Goal: Find specific page/section: Find specific page/section

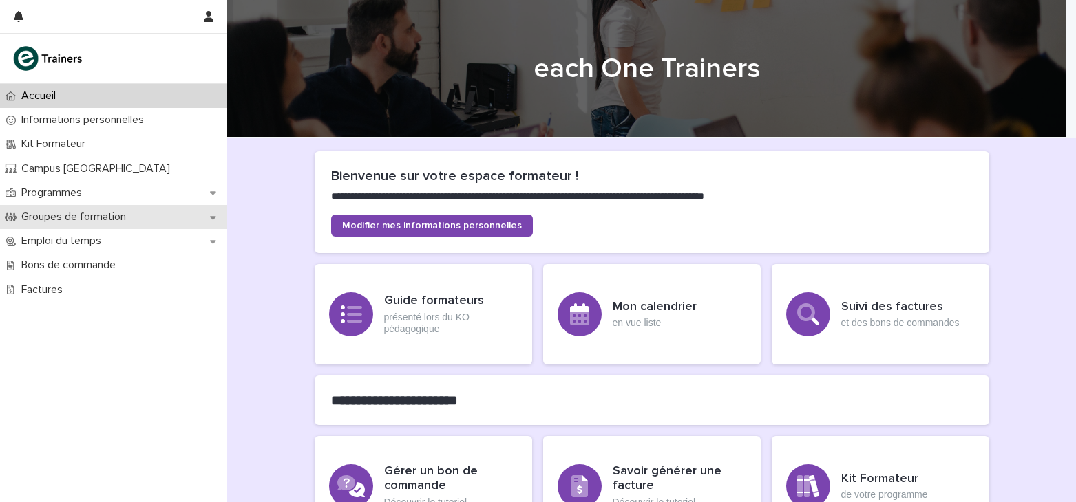
click at [211, 221] on icon at bounding box center [213, 218] width 6 height 10
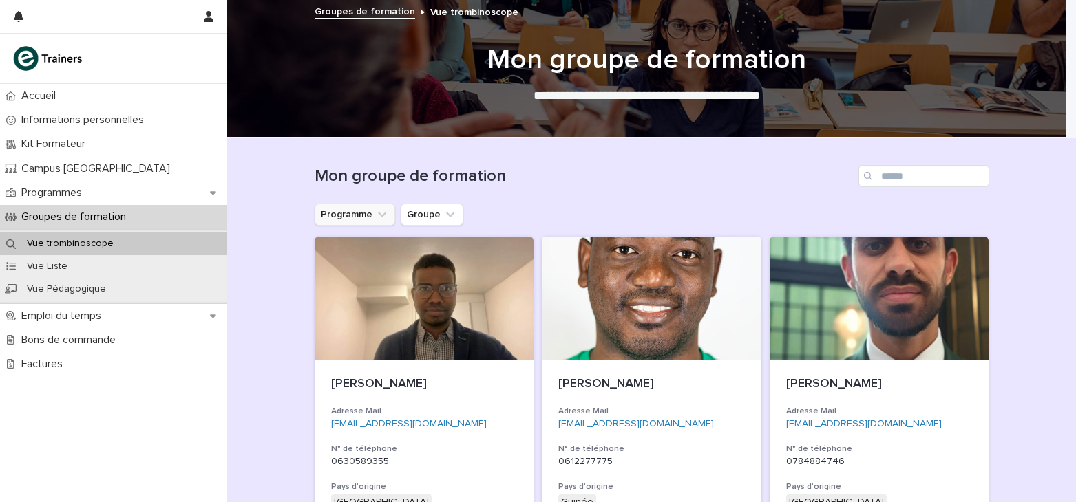
click at [376, 210] on icon "Programme" at bounding box center [382, 215] width 14 height 14
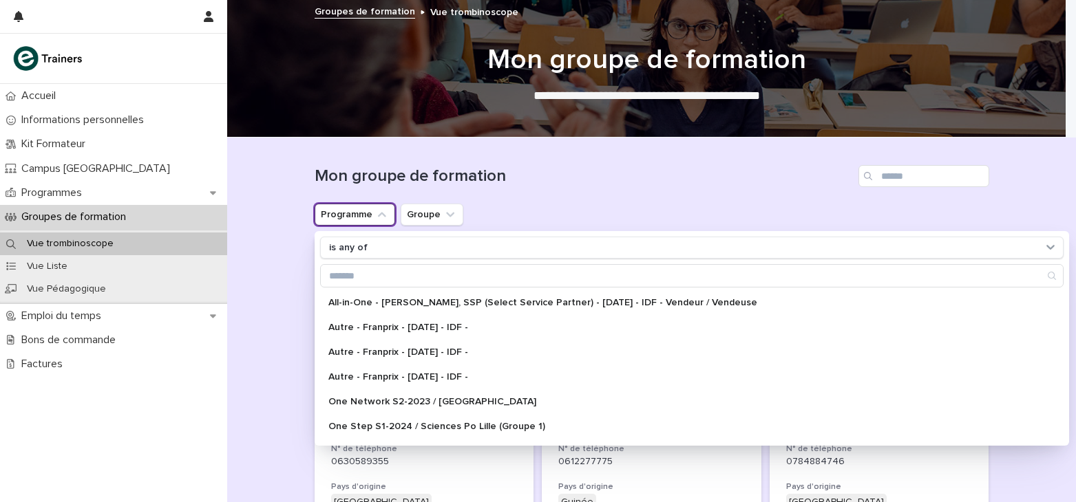
scroll to position [270, 0]
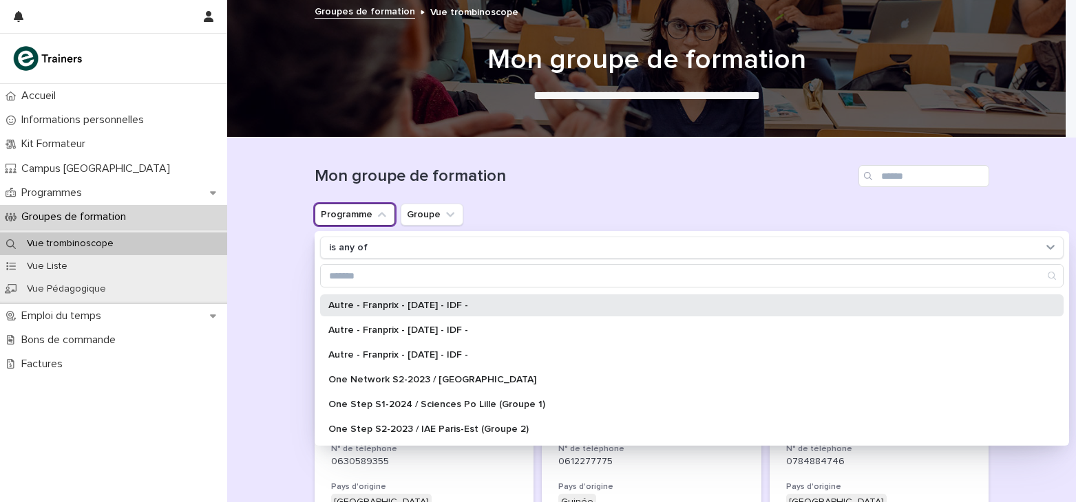
click at [442, 306] on p "Autre - Franprix - [DATE] - IDF -" at bounding box center [684, 306] width 713 height 10
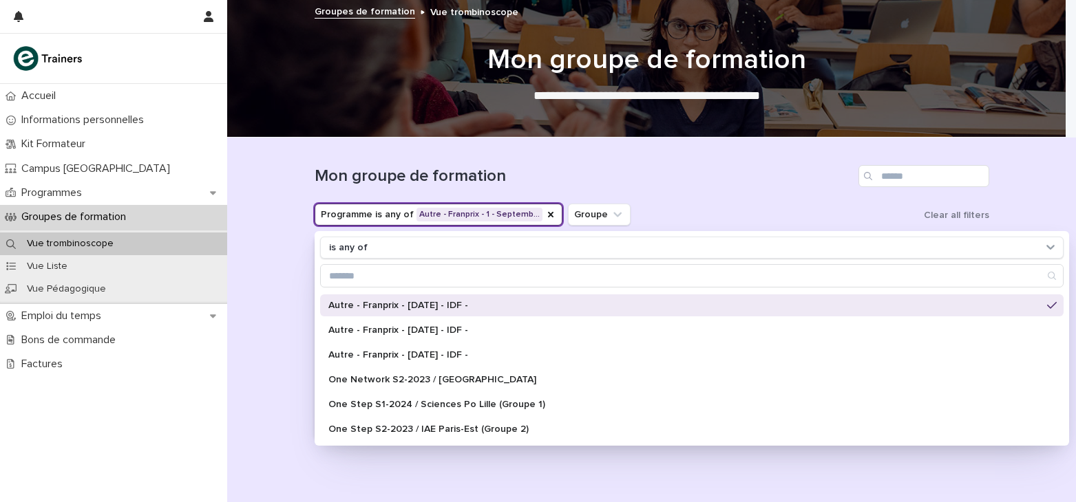
click at [257, 247] on div "Loading... Saving… Loading... Saving… Mon groupe de formation Programme is any …" at bounding box center [651, 329] width 849 height 382
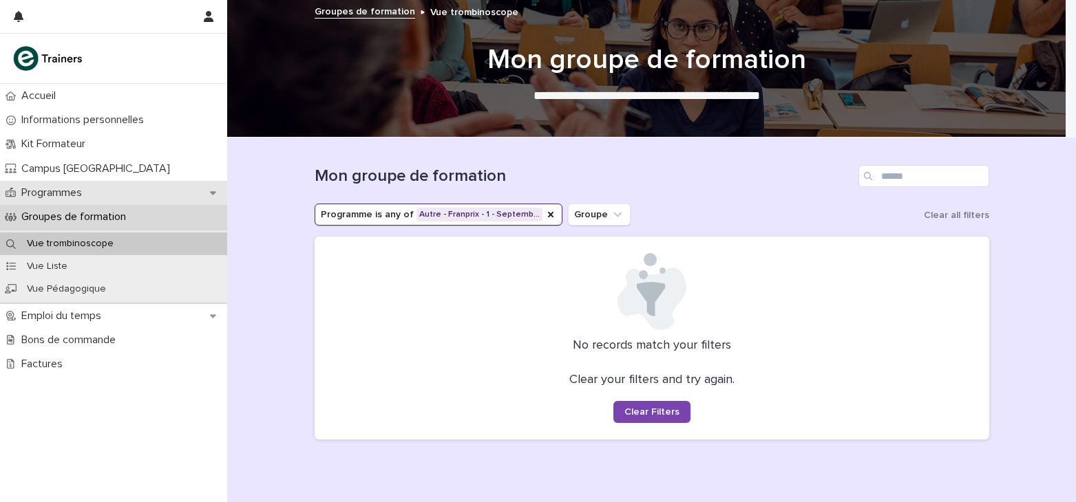
click at [96, 192] on div "Programmes" at bounding box center [113, 193] width 227 height 24
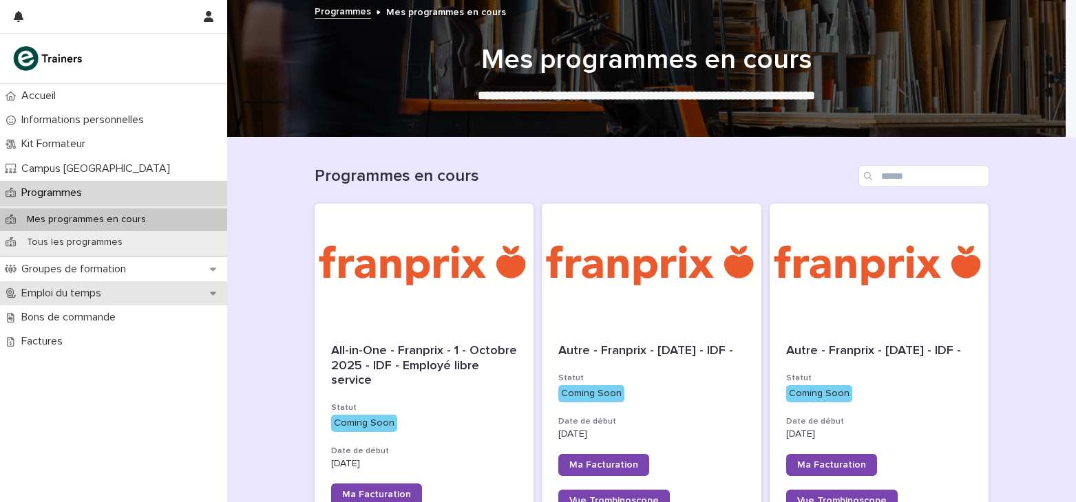
click at [131, 290] on div "Emploi du temps" at bounding box center [113, 293] width 227 height 24
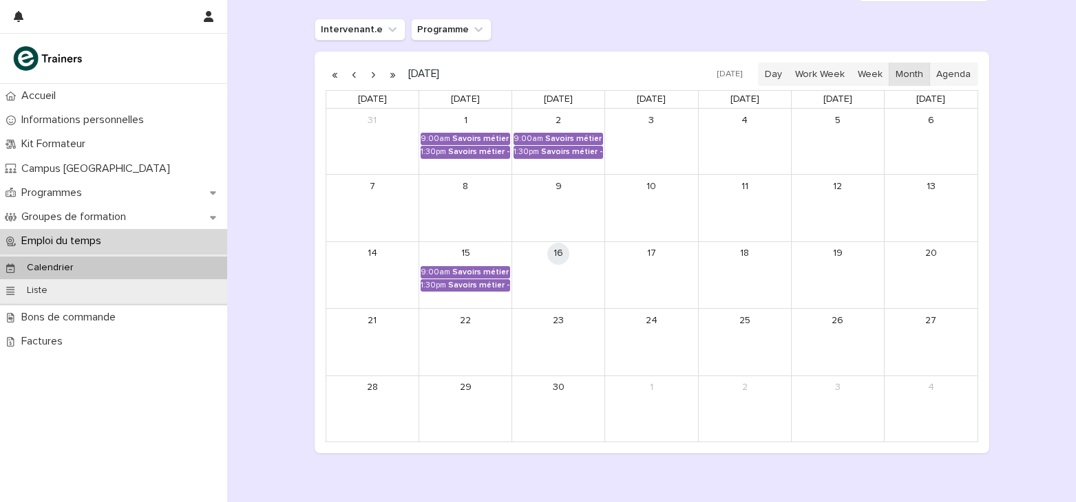
scroll to position [206, 0]
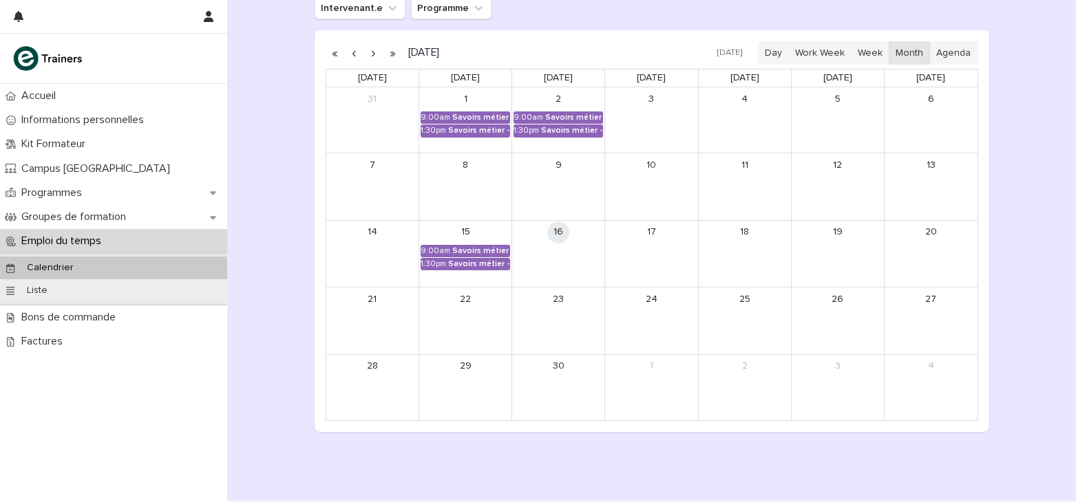
click at [370, 50] on button "button" at bounding box center [373, 53] width 19 height 22
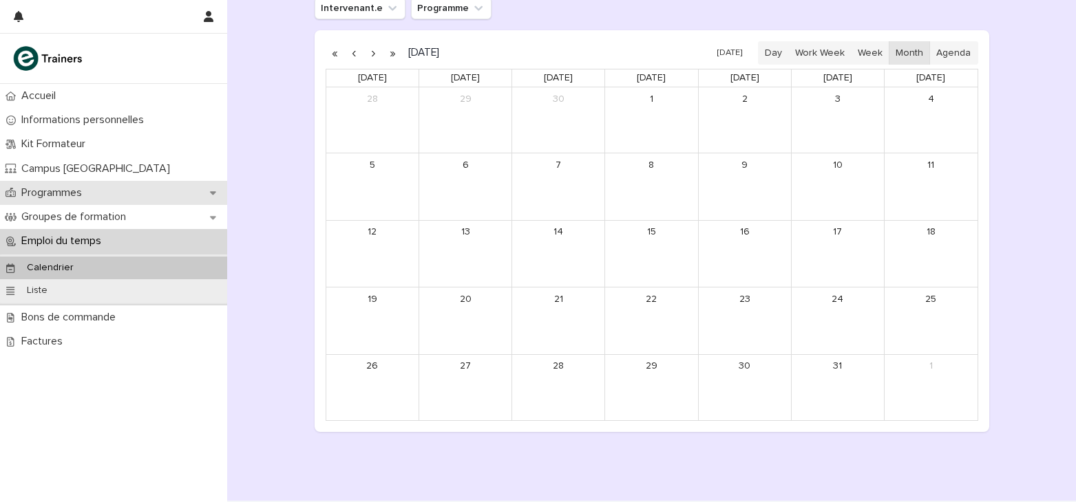
click at [100, 189] on div "Programmes" at bounding box center [113, 193] width 227 height 24
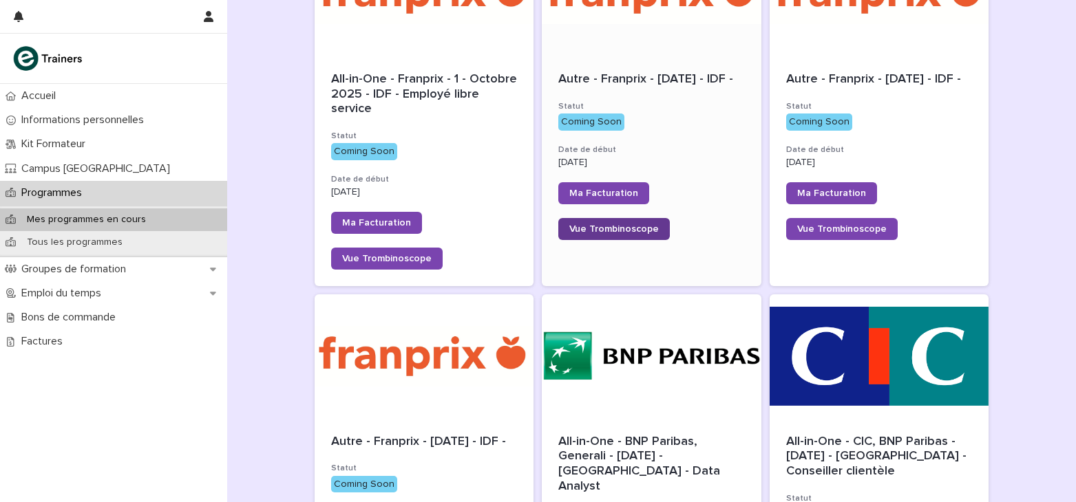
scroll to position [275, 0]
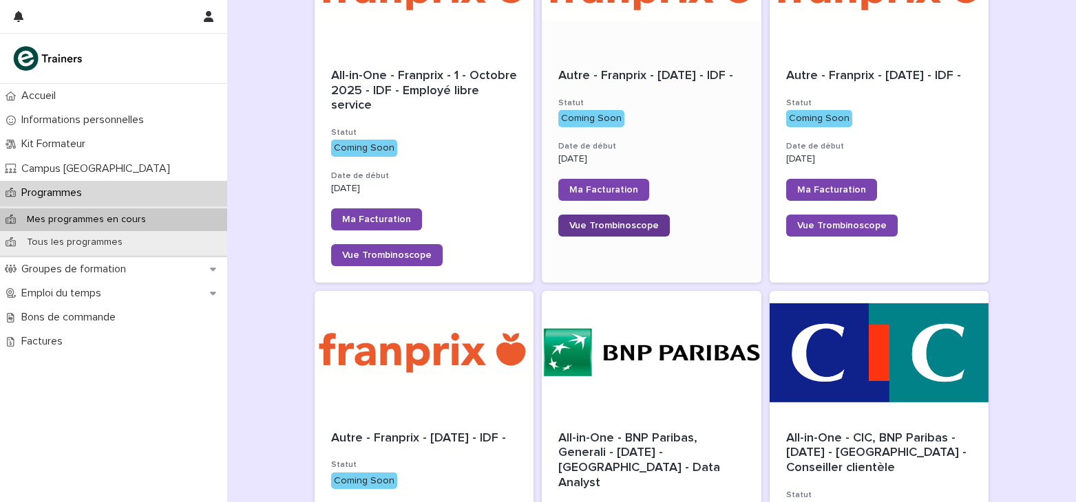
click at [593, 231] on span "Vue Trombinoscope" at bounding box center [613, 226] width 89 height 10
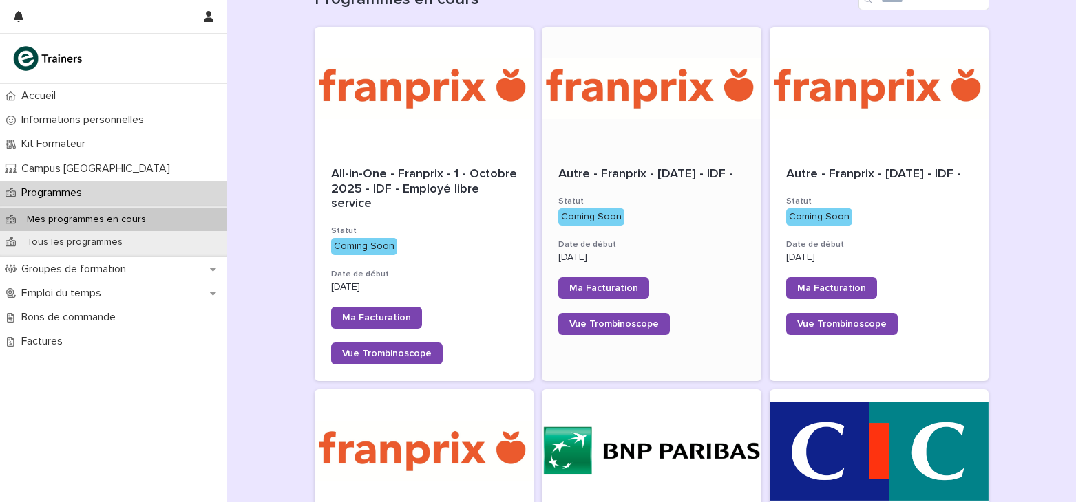
scroll to position [138, 0]
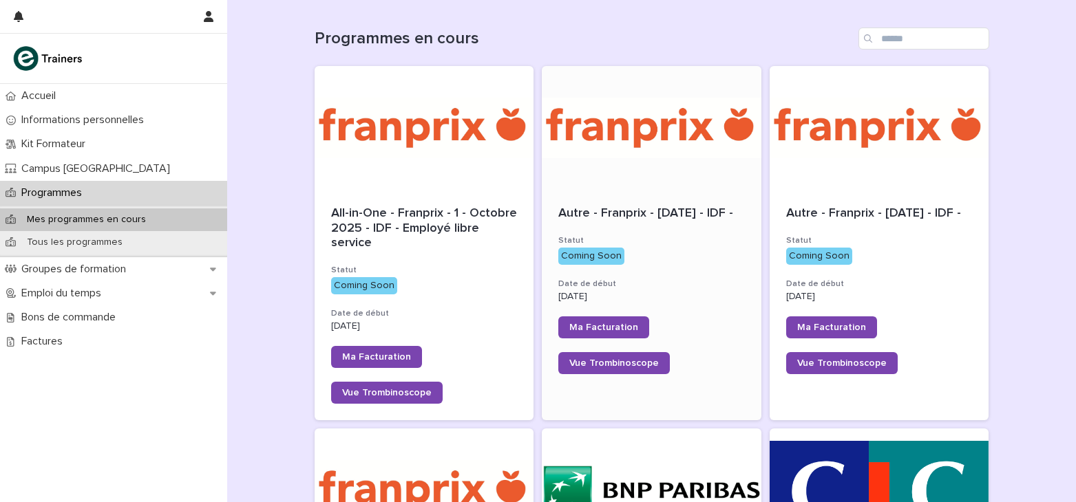
click at [651, 181] on div at bounding box center [652, 128] width 220 height 124
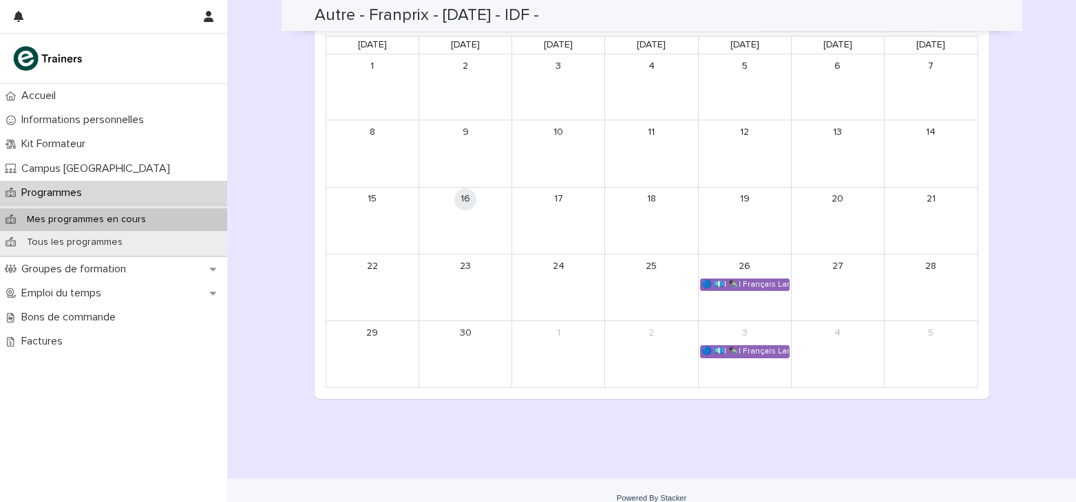
scroll to position [688, 0]
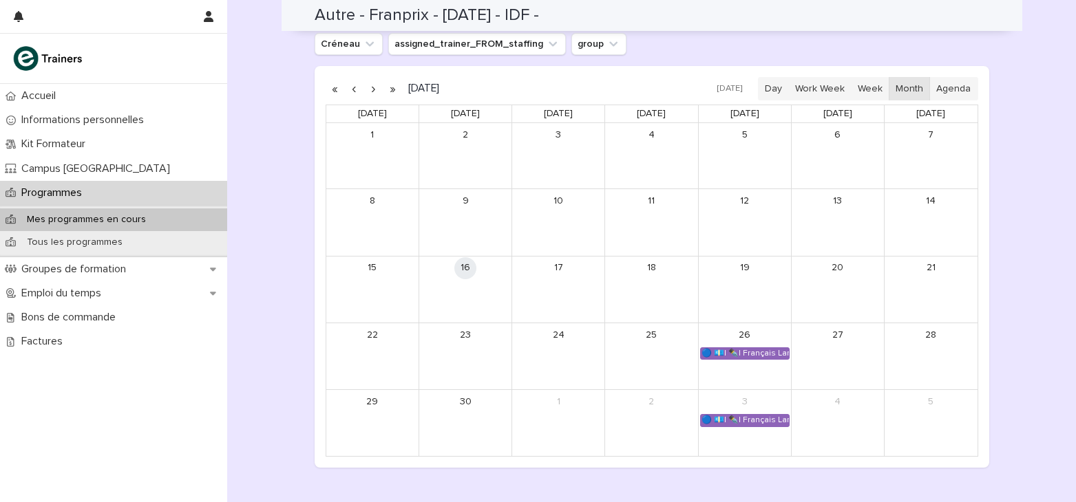
click at [385, 91] on button "button" at bounding box center [392, 89] width 19 height 22
click at [333, 87] on button "button" at bounding box center [335, 89] width 19 height 22
click at [372, 89] on button "button" at bounding box center [373, 89] width 19 height 22
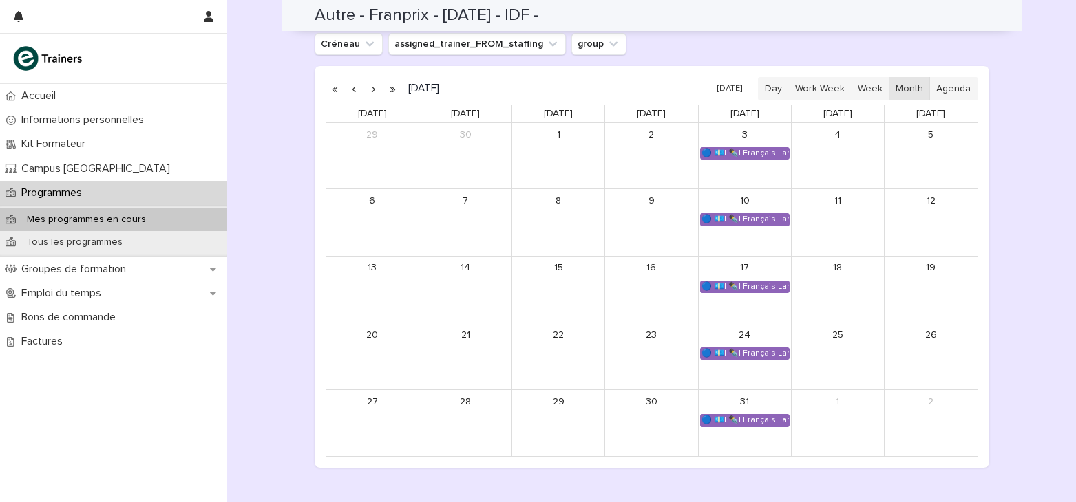
click at [367, 92] on button "button" at bounding box center [373, 89] width 19 height 22
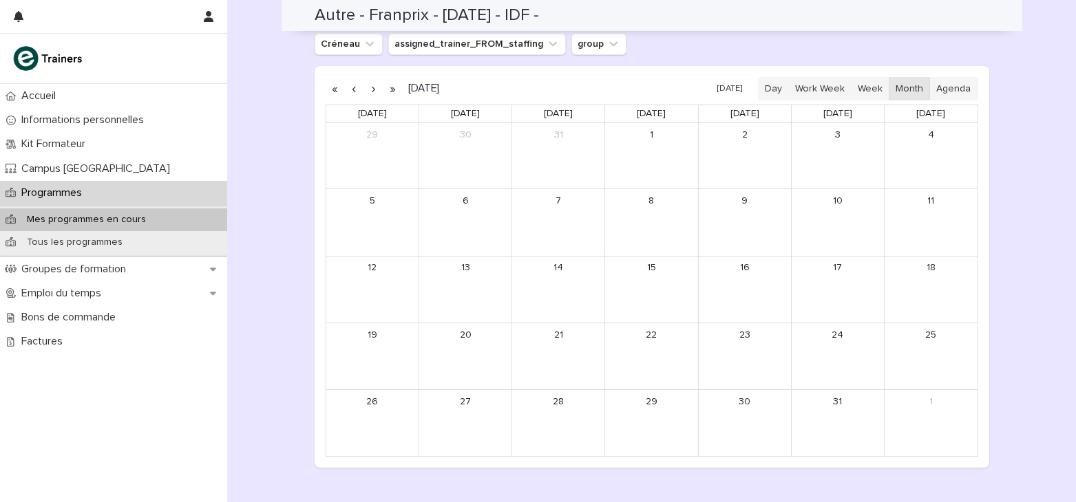
click at [351, 94] on button "button" at bounding box center [354, 89] width 19 height 22
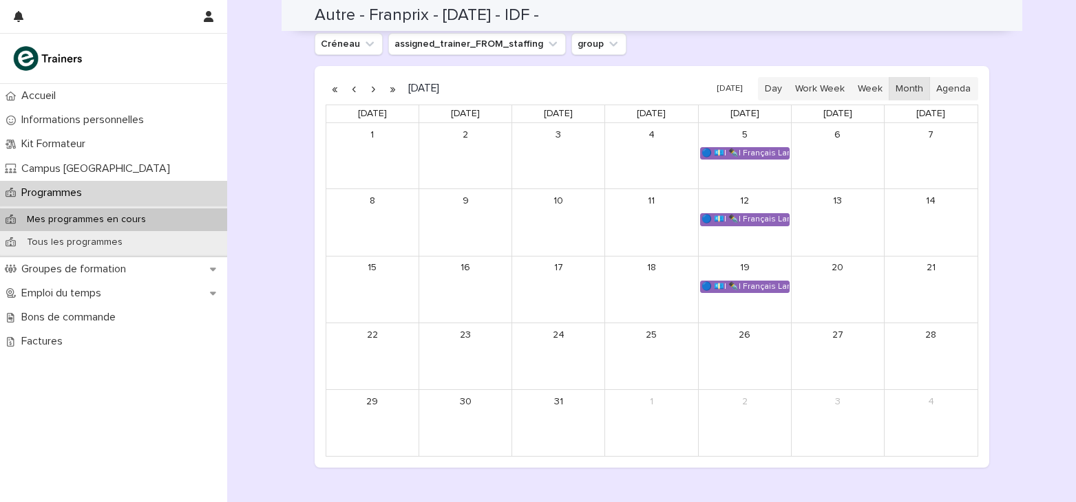
click at [376, 87] on button "button" at bounding box center [373, 89] width 19 height 22
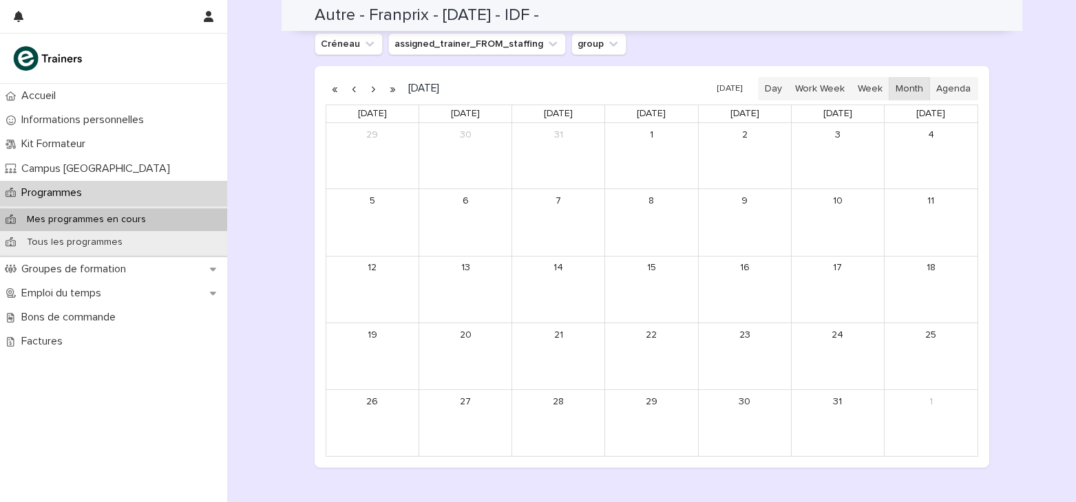
click at [353, 90] on button "button" at bounding box center [354, 89] width 19 height 22
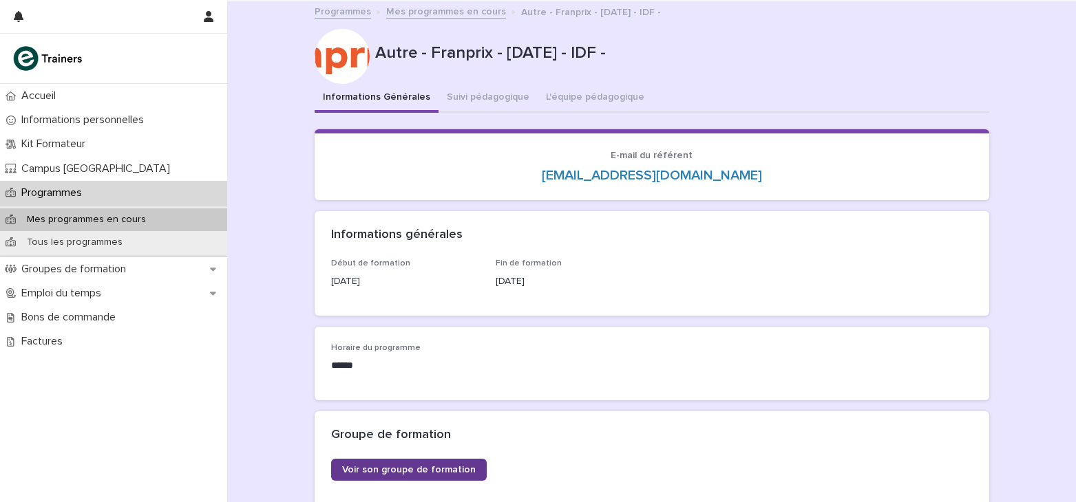
click at [436, 459] on link "Voir son groupe de formation" at bounding box center [409, 470] width 156 height 22
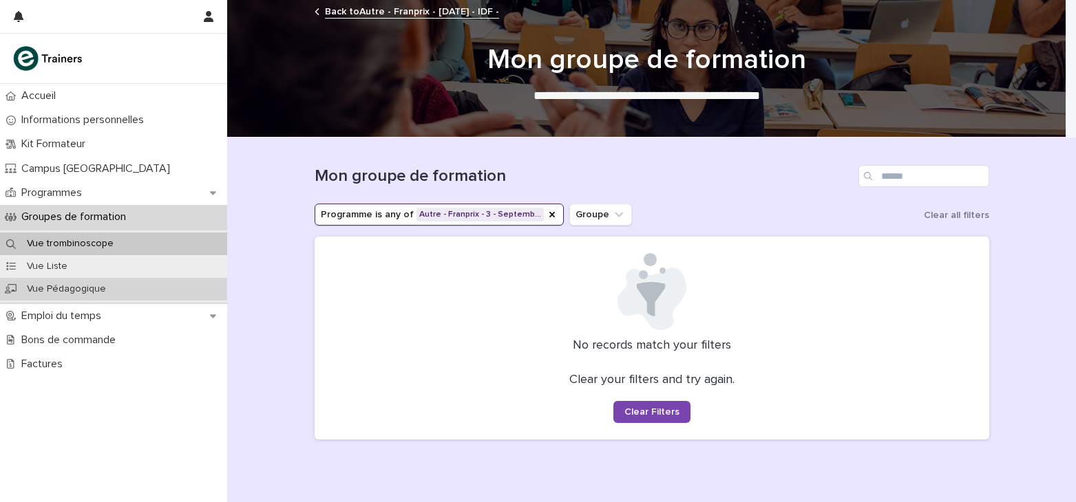
click at [199, 299] on div "Vue Pédagogique" at bounding box center [113, 289] width 227 height 23
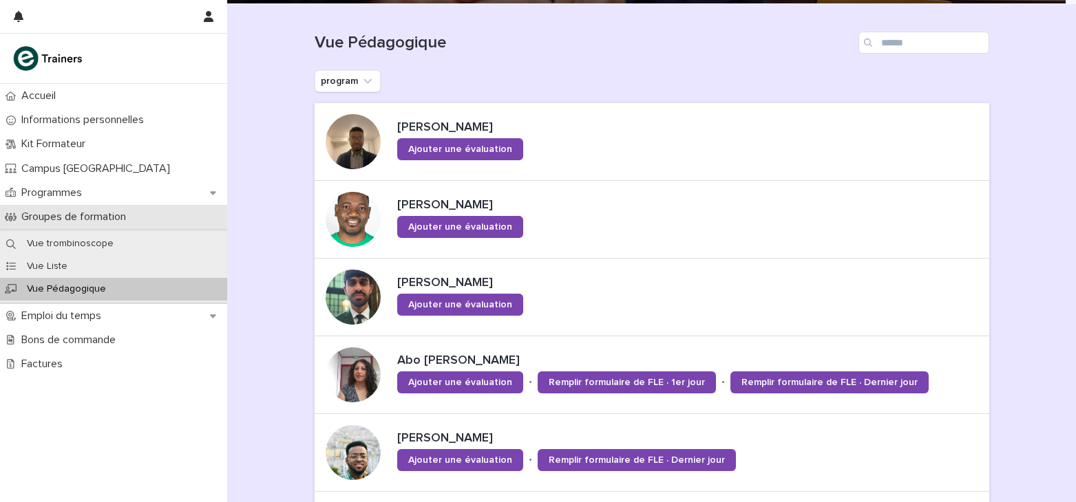
scroll to position [138, 0]
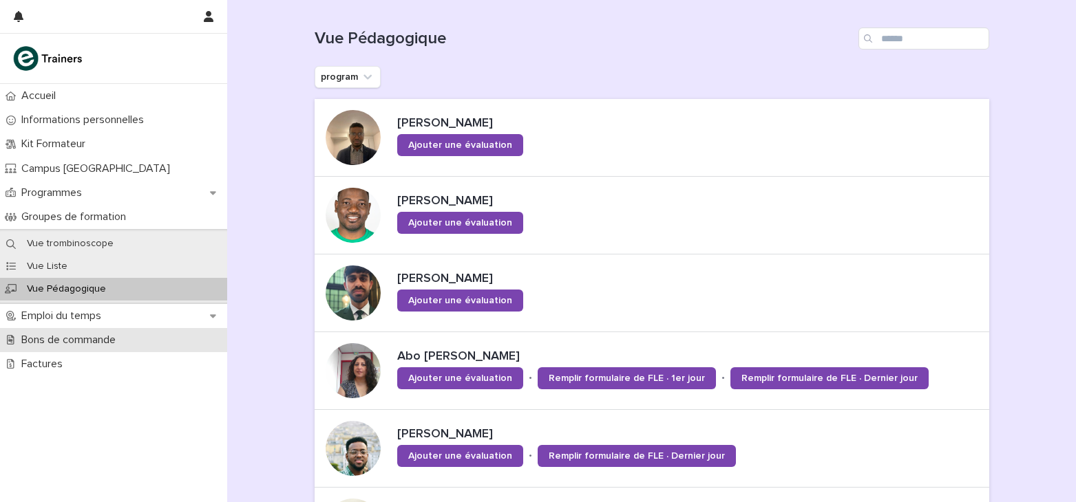
click at [67, 329] on div "Bons de commande" at bounding box center [113, 340] width 227 height 24
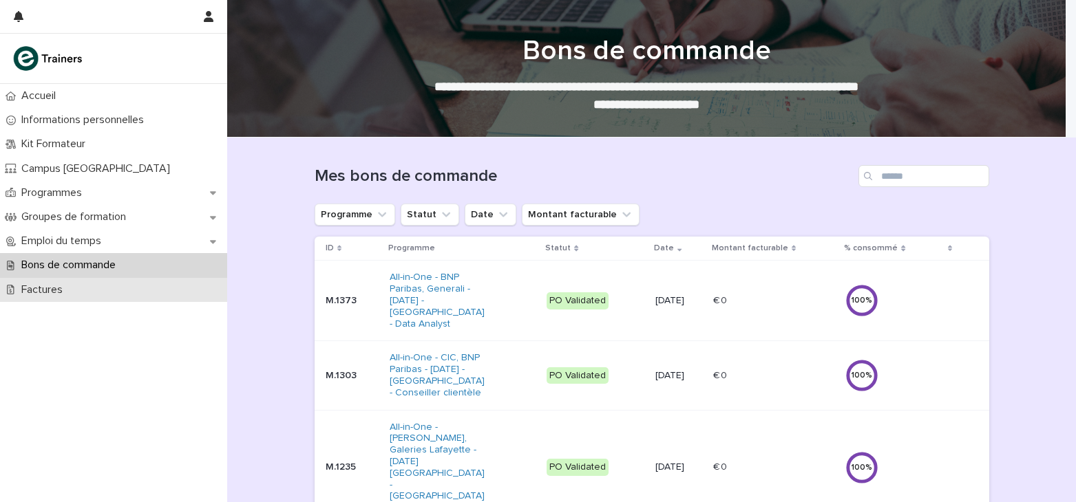
click at [119, 292] on div "Factures" at bounding box center [113, 290] width 227 height 24
